Goal: Task Accomplishment & Management: Use online tool/utility

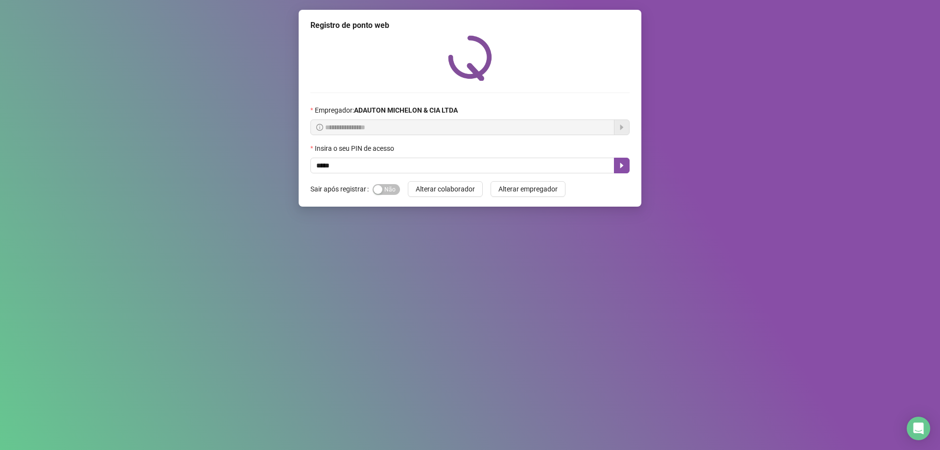
type input "*****"
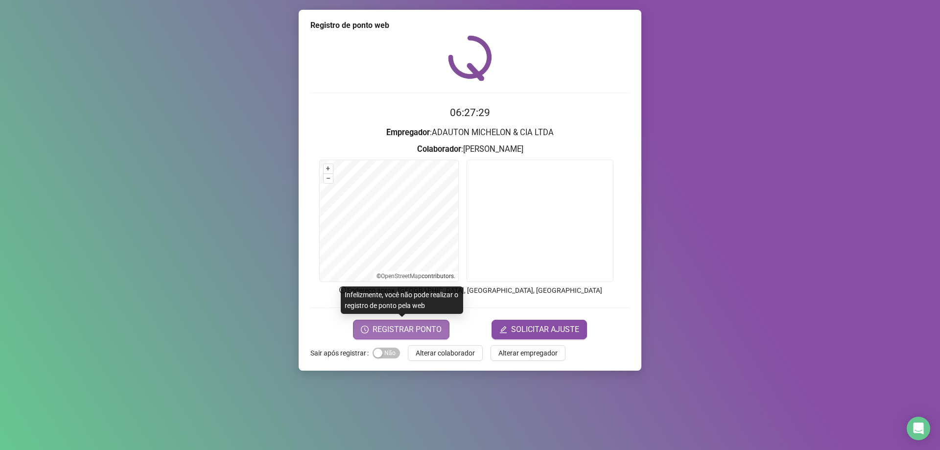
click at [426, 329] on span "REGISTRAR PONTO" at bounding box center [406, 330] width 69 height 12
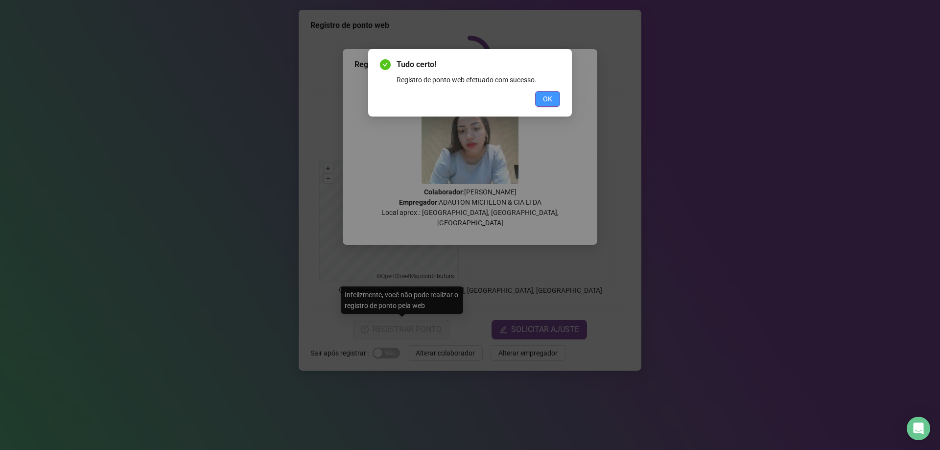
click at [545, 94] on span "OK" at bounding box center [547, 98] width 9 height 11
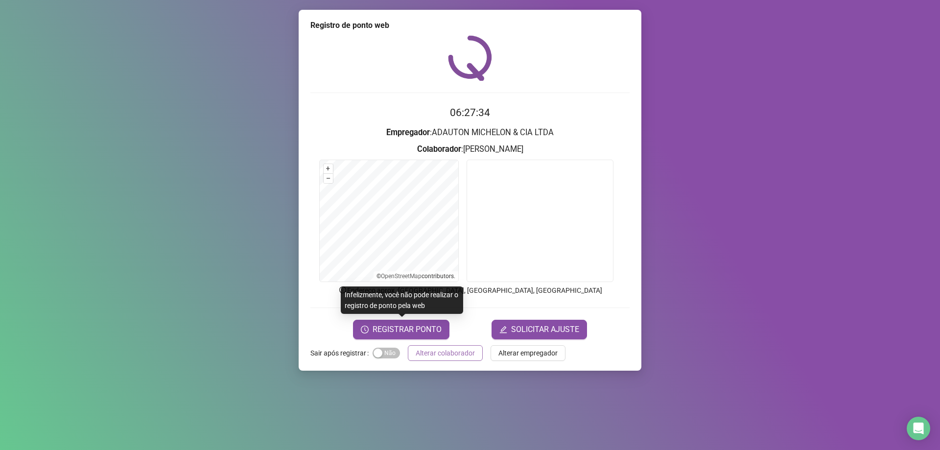
click at [472, 355] on span "Alterar colaborador" at bounding box center [445, 353] width 59 height 11
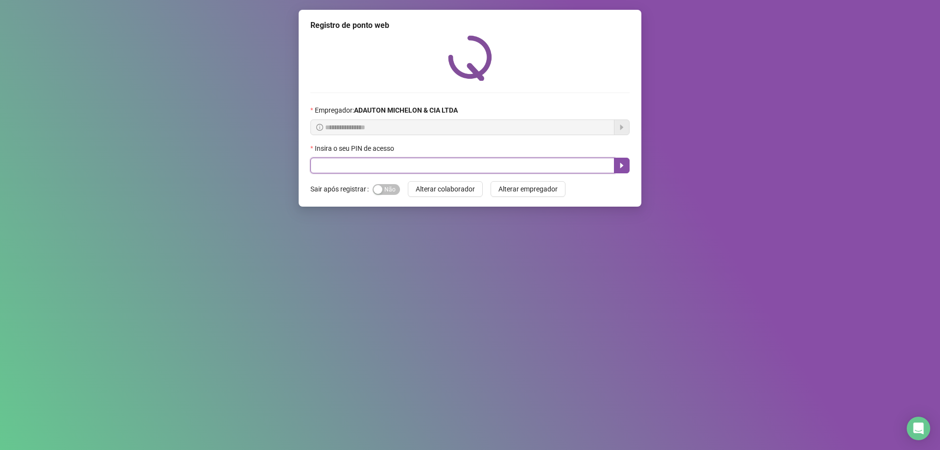
click at [459, 168] on input "text" at bounding box center [462, 166] width 304 height 16
type input "*****"
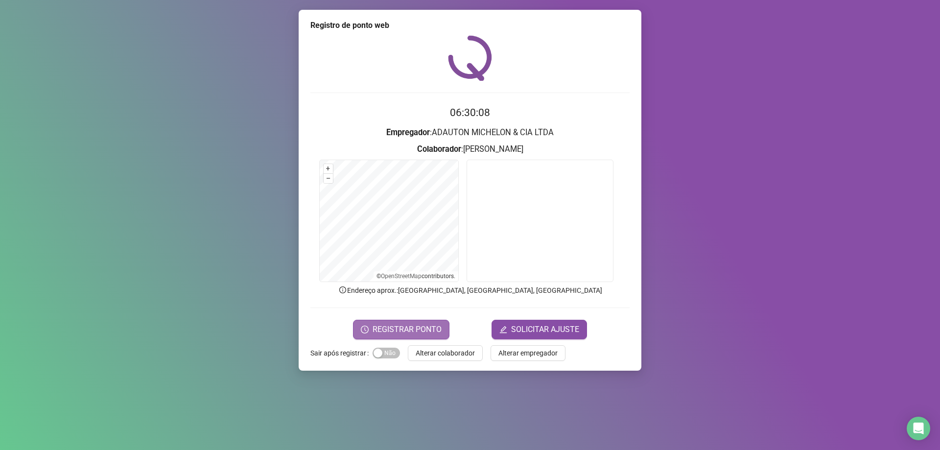
click at [429, 327] on span "REGISTRAR PONTO" at bounding box center [406, 330] width 69 height 12
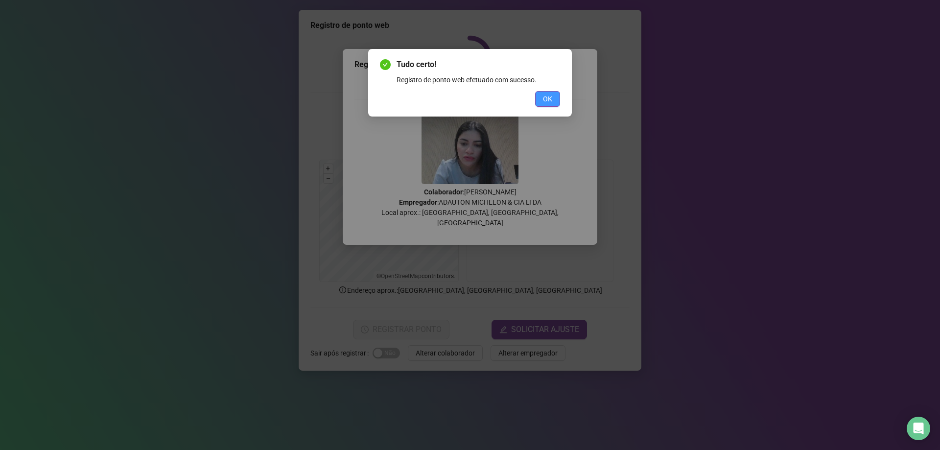
click at [556, 104] on button "OK" at bounding box center [547, 99] width 25 height 16
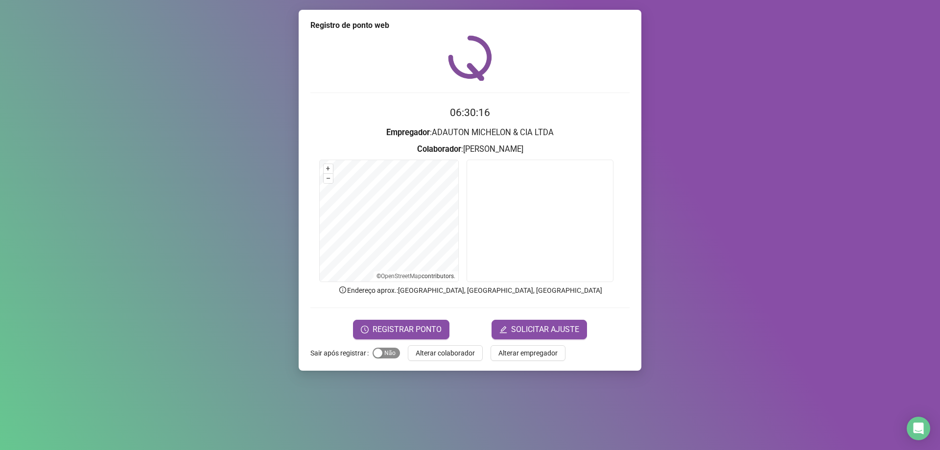
click at [389, 355] on span "Sim Não" at bounding box center [385, 353] width 27 height 11
click at [792, 238] on div "Registro de ponto web 06:30:17 Empregador : [PERSON_NAME] & CIA LTDA Colaborado…" at bounding box center [470, 225] width 940 height 450
click at [443, 351] on span "Alterar colaborador" at bounding box center [445, 353] width 59 height 11
